Goal: Task Accomplishment & Management: Use online tool/utility

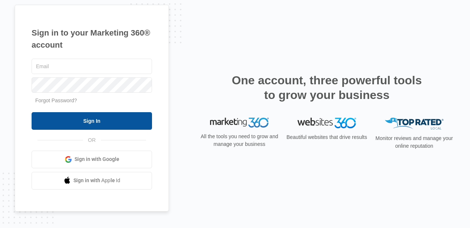
type input "[PERSON_NAME][EMAIL_ADDRESS][PERSON_NAME][DOMAIN_NAME]"
click at [122, 118] on input "Sign In" at bounding box center [92, 121] width 120 height 18
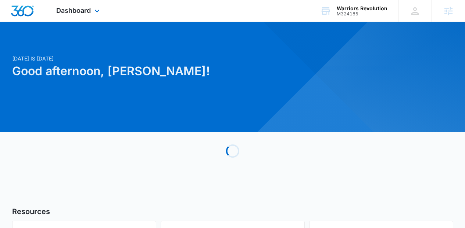
click at [68, 17] on div "Dashboard Apps Reputation Websites Forms CRM Email Social Content Ads Intellige…" at bounding box center [78, 11] width 67 height 22
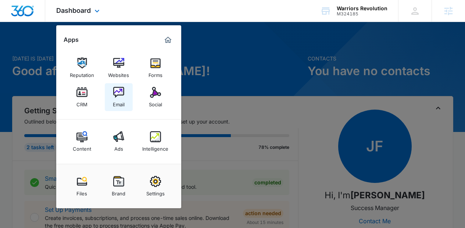
click at [116, 100] on div "Email" at bounding box center [119, 103] width 12 height 10
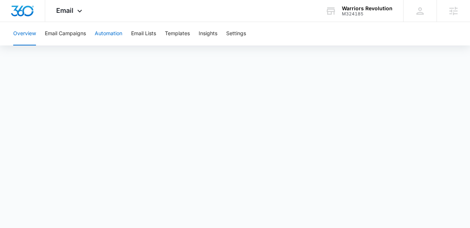
click at [101, 38] on button "Automation" at bounding box center [109, 34] width 28 height 24
